Goal: Book appointment/travel/reservation

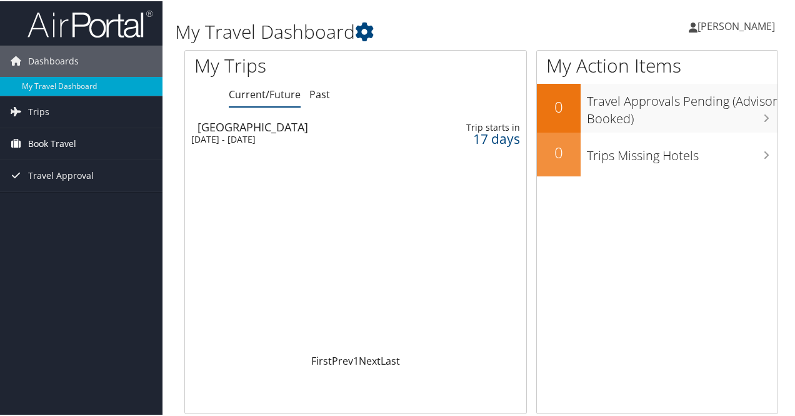
click at [52, 143] on span "Book Travel" at bounding box center [52, 142] width 48 height 31
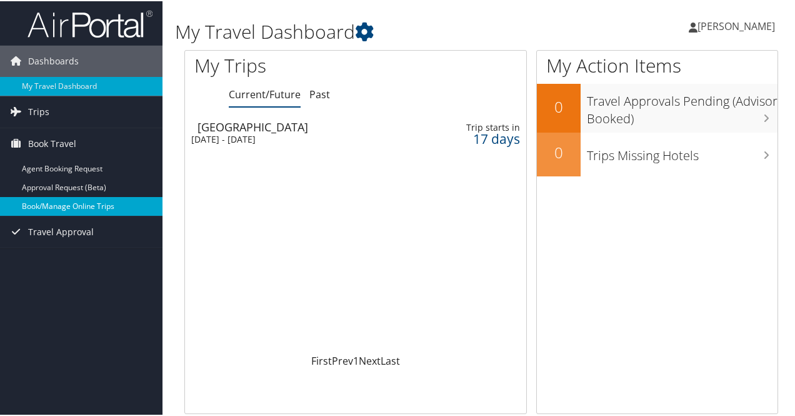
click at [63, 206] on link "Book/Manage Online Trips" at bounding box center [81, 205] width 163 height 19
